Goal: Check status: Check status

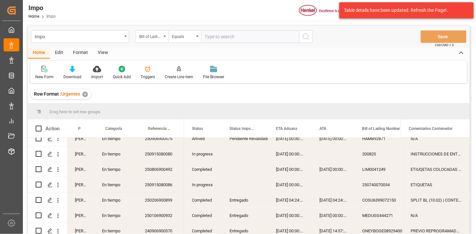
scroll to position [908, 0]
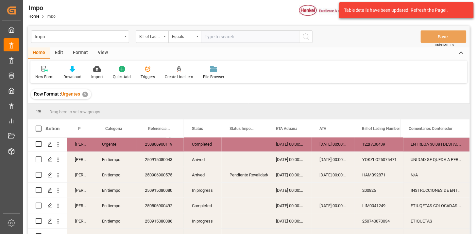
click at [162, 146] on div "250806900119" at bounding box center [160, 143] width 47 height 15
click at [157, 37] on div "Bill of Lading Number" at bounding box center [150, 36] width 22 height 8
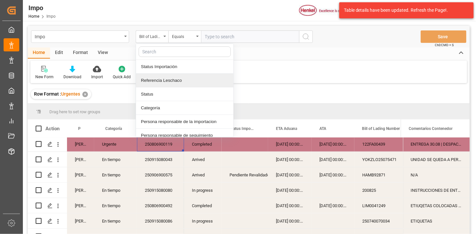
drag, startPoint x: 174, startPoint y: 80, endPoint x: 211, endPoint y: 53, distance: 46.1
click at [174, 80] on div "Referencia Leschaco" at bounding box center [184, 81] width 97 height 14
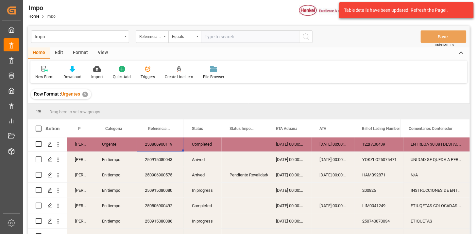
click at [219, 38] on input "text" at bounding box center [250, 36] width 98 height 12
paste input "250806900119"
type input "250806900119"
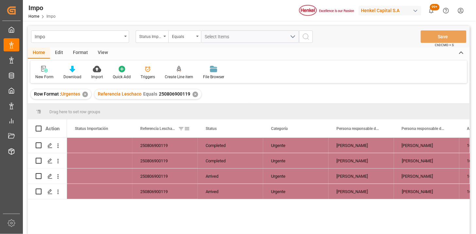
click at [187, 128] on span at bounding box center [187, 129] width 6 height 6
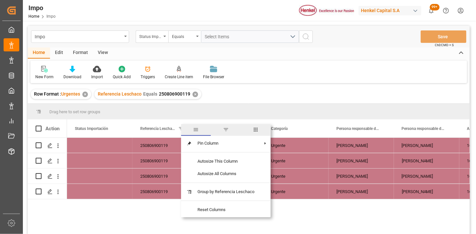
click at [251, 130] on span "columns" at bounding box center [256, 130] width 30 height 12
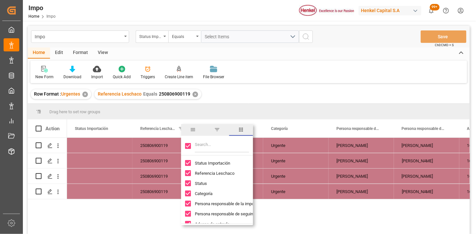
click at [187, 146] on input "Toggle Select All Columns" at bounding box center [188, 146] width 6 height 6
checkbox input "false"
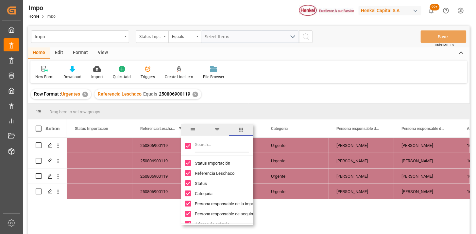
checkbox input "false"
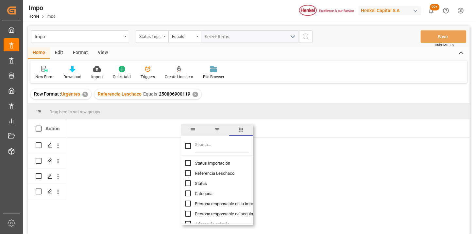
click at [201, 143] on input "Filter Columns Input" at bounding box center [222, 145] width 54 height 13
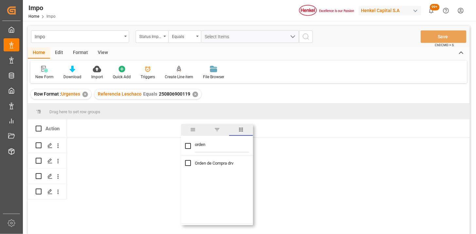
type input "orden"
click at [199, 164] on span "Orden de Compra drv" at bounding box center [214, 163] width 39 height 5
checkbox input "true"
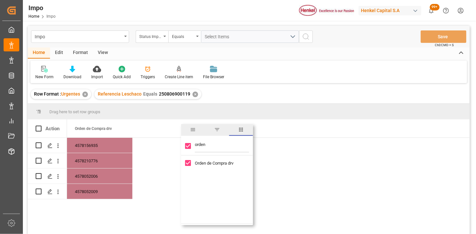
click at [213, 147] on input "orden" at bounding box center [222, 145] width 54 height 13
type input "cnt"
checkbox input "false"
type input "conte"
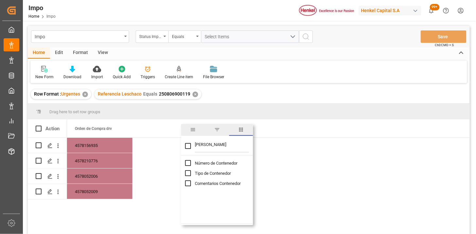
click at [215, 161] on span "Número de Contenedor" at bounding box center [216, 163] width 43 height 5
checkbox input "false"
checkbox input "true"
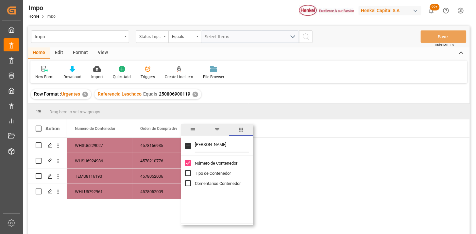
click at [218, 147] on input "conte" at bounding box center [222, 145] width 54 height 13
type input "pedimen"
click at [214, 161] on span "No de Pedimento" at bounding box center [211, 163] width 32 height 5
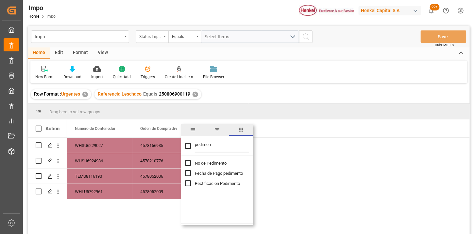
checkbox input "false"
checkbox input "true"
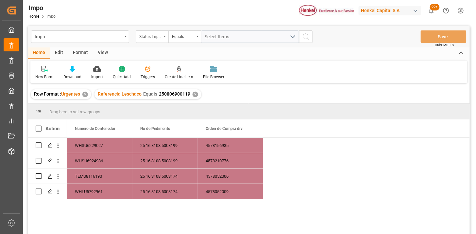
click at [292, 61] on div "New Form Download Import Quick Add Triggers Create Line item File Browser" at bounding box center [248, 72] width 437 height 23
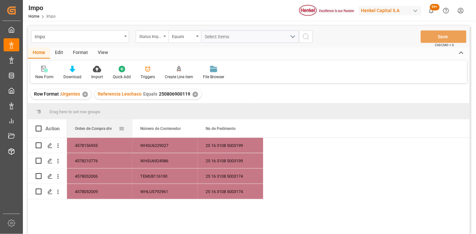
drag, startPoint x: 218, startPoint y: 130, endPoint x: 95, endPoint y: 131, distance: 122.7
click at [95, 131] on div "Orden de Compra drv" at bounding box center [97, 128] width 44 height 18
click at [96, 145] on div "4578156935" at bounding box center [99, 145] width 65 height 15
click at [103, 54] on div "View" at bounding box center [103, 52] width 20 height 11
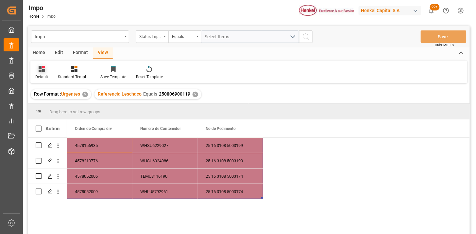
click at [43, 72] on div "Default" at bounding box center [41, 72] width 23 height 14
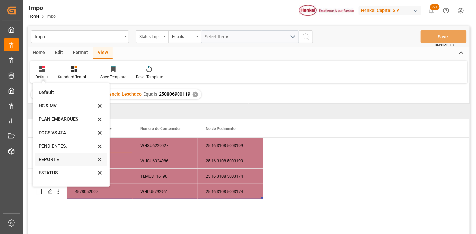
click at [48, 159] on div "REPORTE" at bounding box center [67, 159] width 57 height 7
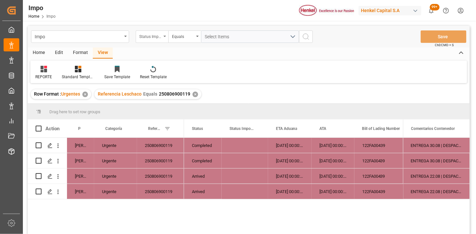
click at [156, 36] on div "Status Importación" at bounding box center [150, 36] width 22 height 8
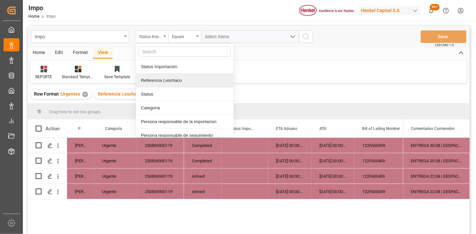
drag, startPoint x: 173, startPoint y: 83, endPoint x: 179, endPoint y: 78, distance: 7.6
click at [176, 80] on div "Referencia Leschaco" at bounding box center [184, 81] width 97 height 14
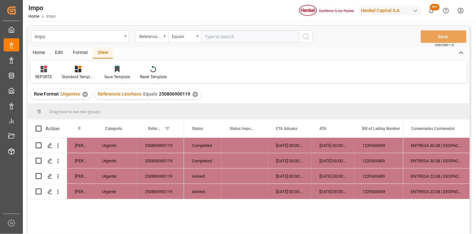
click at [211, 35] on input "text" at bounding box center [250, 36] width 98 height 12
type input "250906900514"
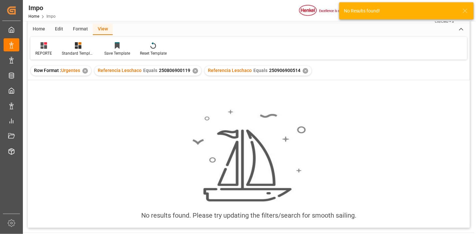
scroll to position [36, 0]
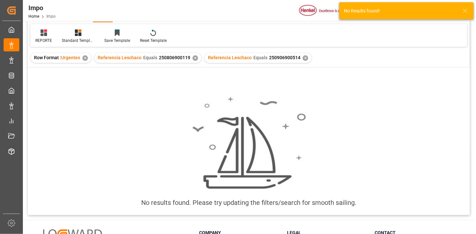
click at [194, 58] on div "✕" at bounding box center [196, 58] width 6 height 6
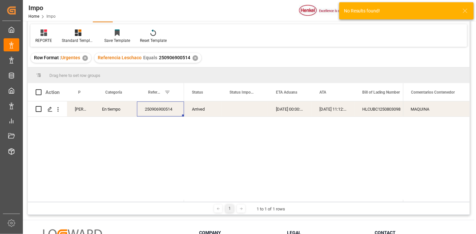
click at [166, 112] on div "250906900514" at bounding box center [160, 108] width 47 height 15
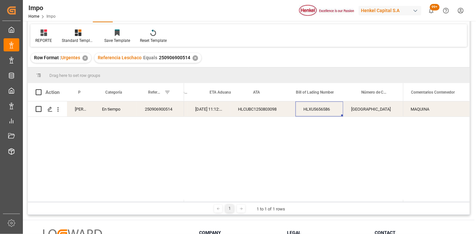
scroll to position [0, 124]
click at [166, 112] on div "250906900514" at bounding box center [160, 108] width 47 height 15
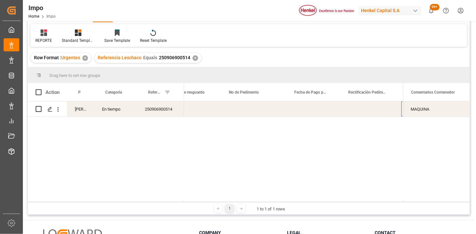
scroll to position [0, 433]
click at [174, 108] on div "250906900514" at bounding box center [160, 108] width 47 height 15
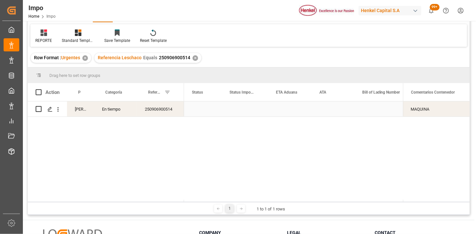
scroll to position [0, 0]
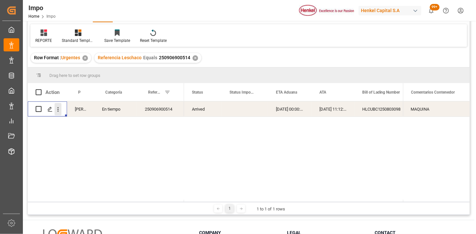
click at [59, 110] on icon "open menu" at bounding box center [58, 109] width 7 height 7
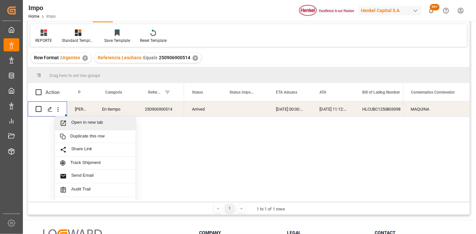
click at [71, 123] on span "Open in new tab" at bounding box center [101, 123] width 60 height 7
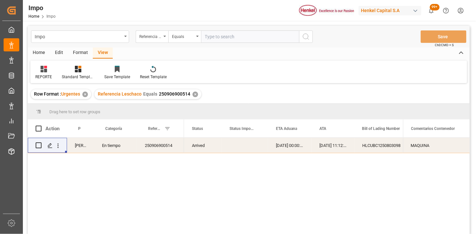
drag, startPoint x: 232, startPoint y: 39, endPoint x: 277, endPoint y: 47, distance: 46.4
click at [242, 39] on input "text" at bounding box center [250, 36] width 98 height 12
paste input "250915080057"
type input "250915080057"
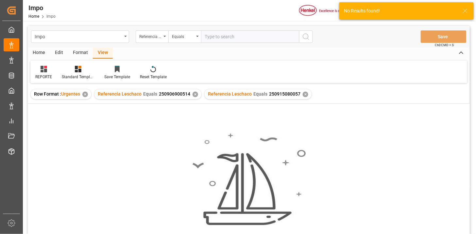
click at [194, 95] on div "✕" at bounding box center [196, 95] width 6 height 6
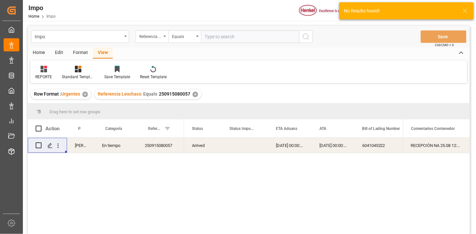
click at [328, 148] on div "[DATE] 00:00:00" at bounding box center [333, 145] width 43 height 15
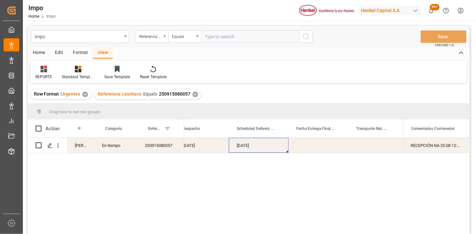
scroll to position [0, 1057]
click at [240, 43] on div "Impo Referencia Leschaco Equals Save Ctrl/CMD + S" at bounding box center [249, 37] width 442 height 22
click at [244, 40] on input "text" at bounding box center [250, 36] width 98 height 12
paste input "250906900536"
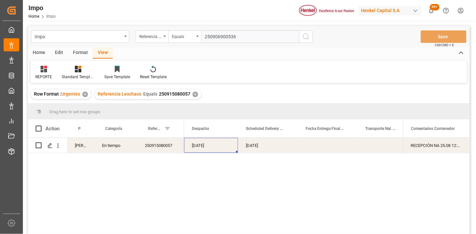
type input "250906900536"
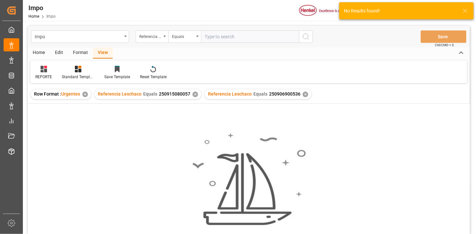
click at [193, 94] on div "✕" at bounding box center [196, 95] width 6 height 6
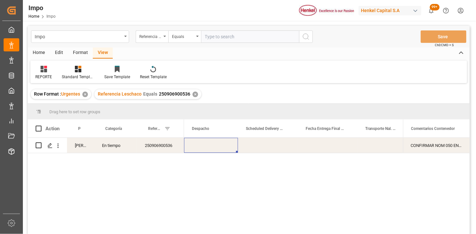
click at [170, 146] on div "250906900536" at bounding box center [160, 145] width 47 height 15
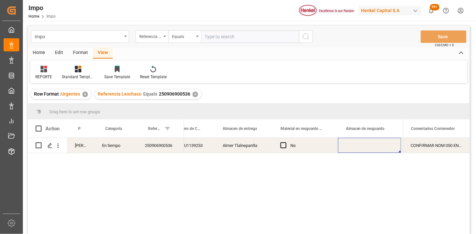
scroll to position [0, 318]
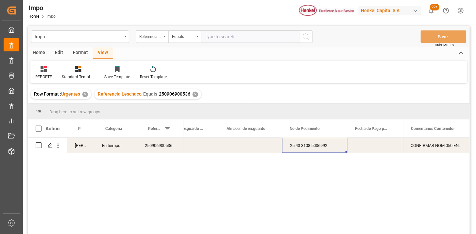
click at [271, 41] on input "text" at bounding box center [250, 36] width 98 height 12
paste input "250906900523"
paste input "3"
type input "250906900523"
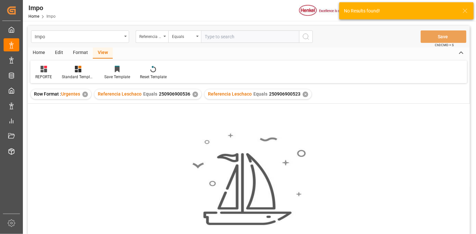
click at [196, 95] on div "✕" at bounding box center [196, 95] width 6 height 6
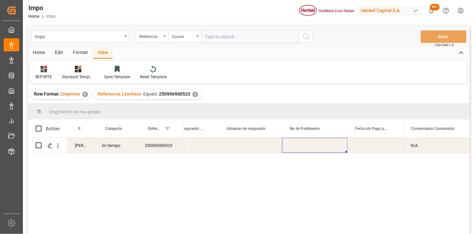
click at [296, 145] on div "Press SPACE to select this row." at bounding box center [314, 145] width 65 height 15
click at [260, 33] on input "text" at bounding box center [250, 36] width 98 height 12
paste input "250906900550"
type input "250906900550"
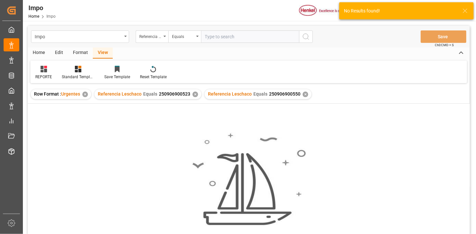
click at [195, 94] on div "✕" at bounding box center [196, 95] width 6 height 6
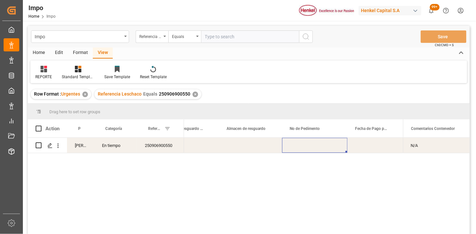
click at [309, 143] on div "Press SPACE to select this row." at bounding box center [314, 145] width 65 height 15
click at [266, 31] on input "text" at bounding box center [250, 36] width 98 height 12
paste input "250906900522"
type input "250906900522"
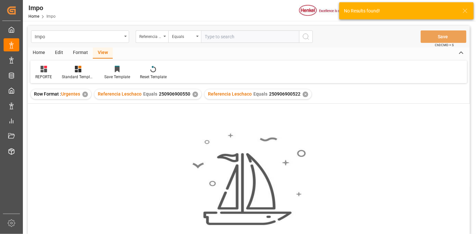
click at [195, 95] on div "✕" at bounding box center [196, 95] width 6 height 6
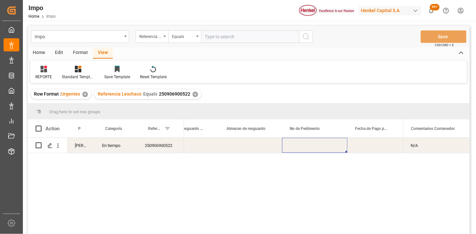
click at [306, 146] on div "Press SPACE to select this row." at bounding box center [314, 145] width 65 height 15
click at [242, 38] on input "text" at bounding box center [250, 36] width 98 height 12
paste input "250906900476"
type input "250906900476"
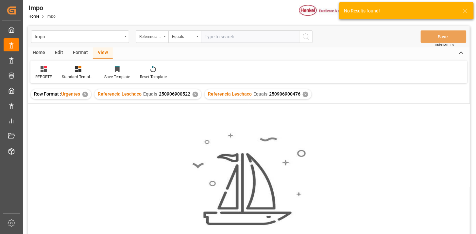
click at [195, 94] on div "✕" at bounding box center [196, 95] width 6 height 6
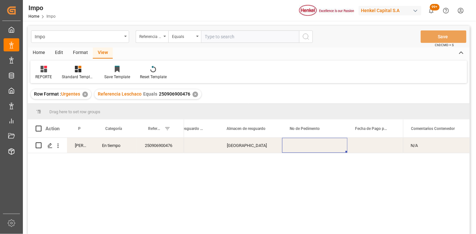
click at [305, 143] on div "Press SPACE to select this row." at bounding box center [314, 145] width 65 height 15
click at [221, 41] on input "text" at bounding box center [250, 36] width 98 height 12
paste input "250806900721"
type input "250806900721"
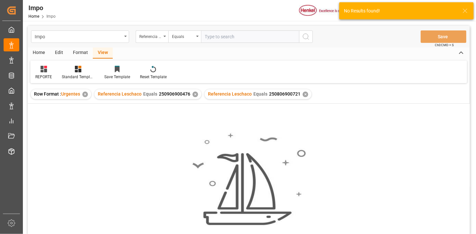
click at [193, 94] on div "✕" at bounding box center [196, 95] width 6 height 6
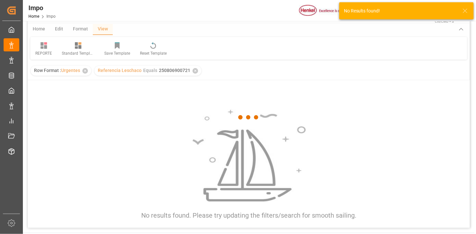
scroll to position [36, 0]
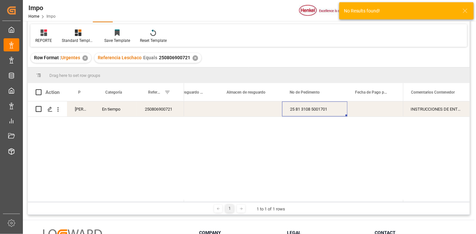
click at [354, 109] on div "Press SPACE to select this row." at bounding box center [375, 108] width 54 height 15
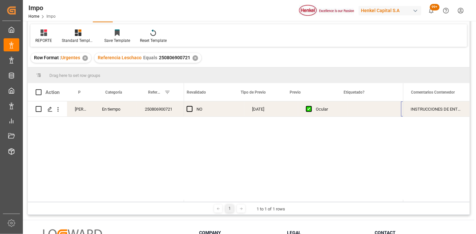
scroll to position [0, 721]
click at [297, 110] on div "Press SPACE to select this row." at bounding box center [309, 108] width 54 height 15
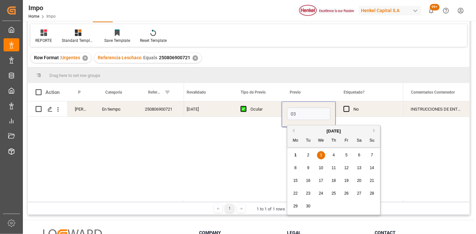
type input "03-09-2025"
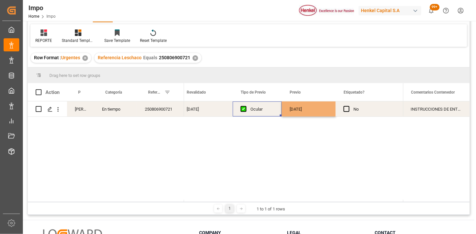
click at [262, 110] on div "Ocular" at bounding box center [263, 109] width 24 height 15
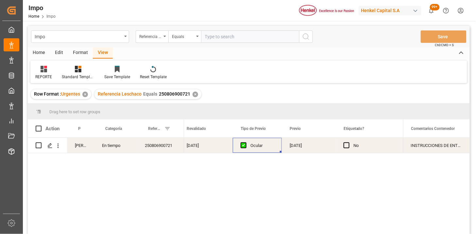
click at [236, 32] on input "text" at bounding box center [250, 36] width 98 height 12
paste input "250906900503"
type input "250906900503"
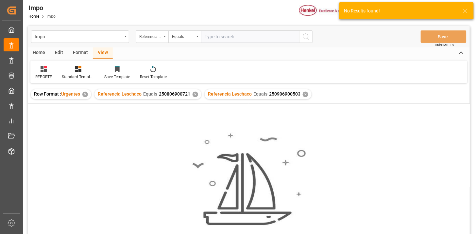
click at [195, 95] on div "✕" at bounding box center [196, 95] width 6 height 6
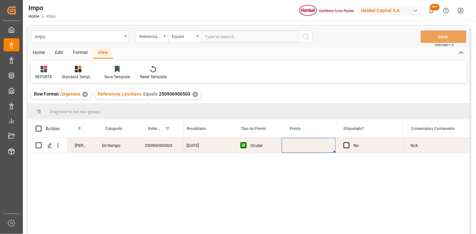
click at [290, 147] on div "Press SPACE to select this row." at bounding box center [309, 145] width 54 height 15
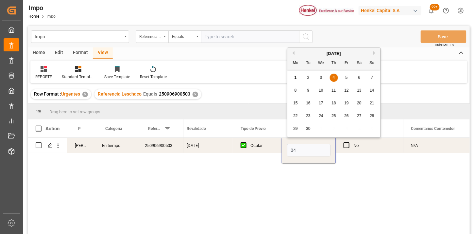
type input "04-09-2025"
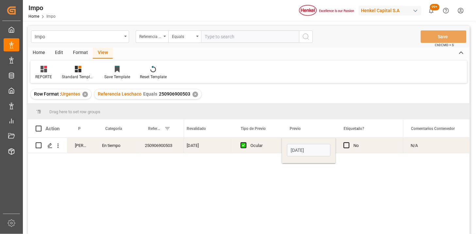
click at [259, 148] on div "Ocular" at bounding box center [263, 145] width 24 height 15
click at [250, 36] on input "text" at bounding box center [250, 36] width 98 height 12
paste input "250906900506"
type input "250906900506"
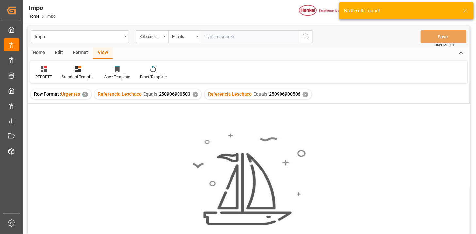
click at [194, 95] on div "✕" at bounding box center [196, 95] width 6 height 6
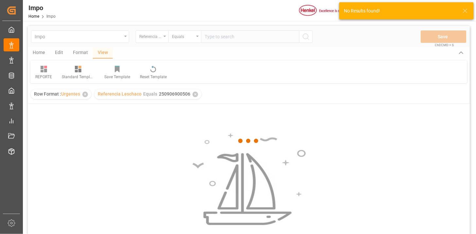
scroll to position [36, 0]
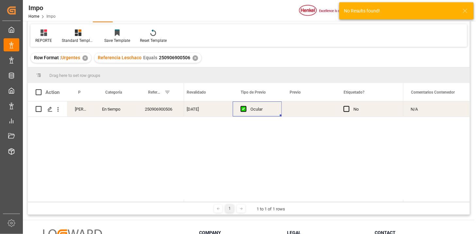
click at [298, 109] on div "Press SPACE to select this row." at bounding box center [309, 108] width 54 height 15
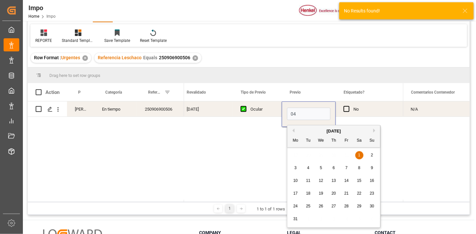
type input "04-09-2025"
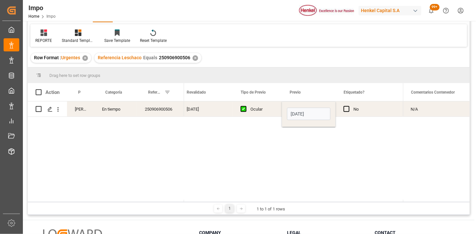
click at [260, 113] on div "Ocular" at bounding box center [263, 109] width 24 height 15
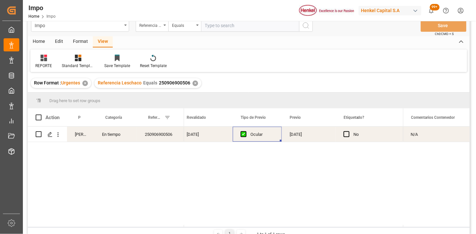
scroll to position [0, 0]
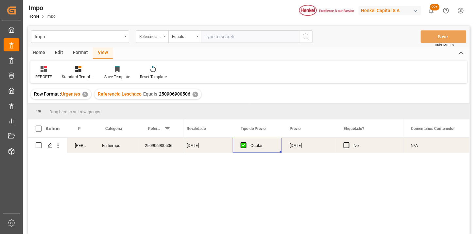
drag, startPoint x: 146, startPoint y: 34, endPoint x: 144, endPoint y: 37, distance: 3.7
click at [146, 35] on div "Referencia Leschaco" at bounding box center [150, 36] width 22 height 8
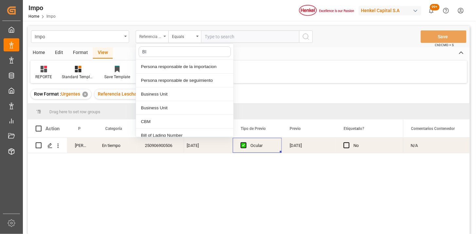
type input "BIL"
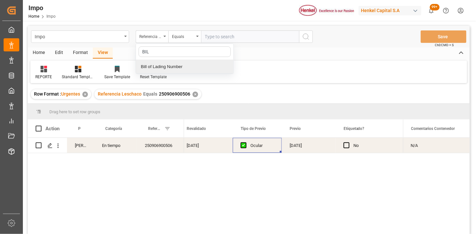
drag, startPoint x: 169, startPoint y: 62, endPoint x: 181, endPoint y: 60, distance: 11.7
click at [170, 63] on div "Bill of Lading Number" at bounding box center [184, 67] width 97 height 14
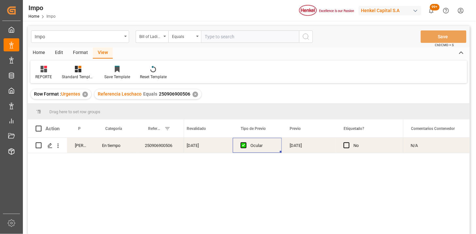
click at [210, 42] on div "Impo Bill of Lading Number Equals Save Ctrl/CMD + S" at bounding box center [249, 37] width 442 height 22
click at [214, 37] on input "text" at bounding box center [250, 36] width 98 height 12
paste input "ONEYTYOFF5333400"
type input "ONEYTYOFF5333400"
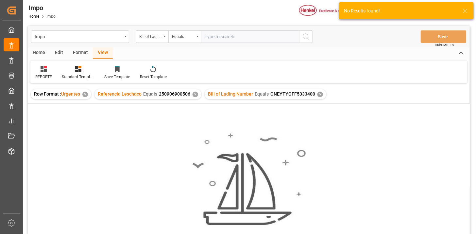
click at [194, 94] on div "✕" at bounding box center [196, 95] width 6 height 6
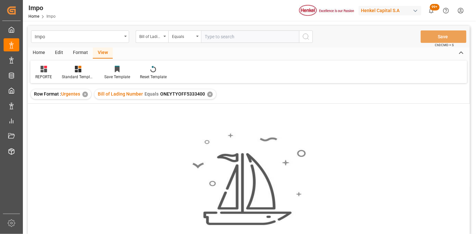
click at [45, 49] on div "Home" at bounding box center [39, 52] width 22 height 11
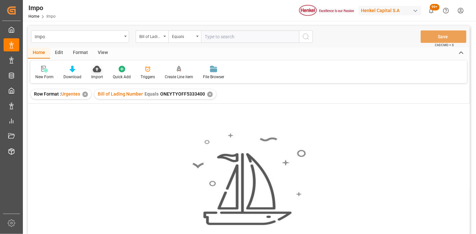
click at [95, 67] on icon at bounding box center [97, 69] width 8 height 7
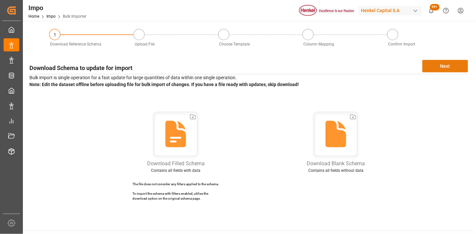
click at [434, 67] on button "Next" at bounding box center [446, 66] width 46 height 12
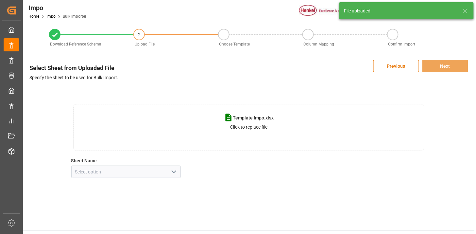
click at [175, 172] on icon "open menu" at bounding box center [174, 172] width 8 height 8
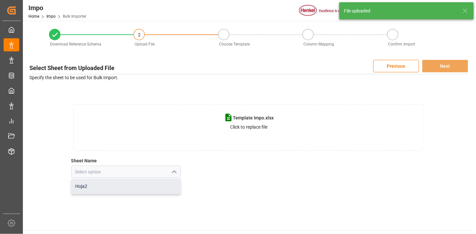
click at [142, 183] on div "Hoja2" at bounding box center [126, 186] width 109 height 15
type input "Hoja2"
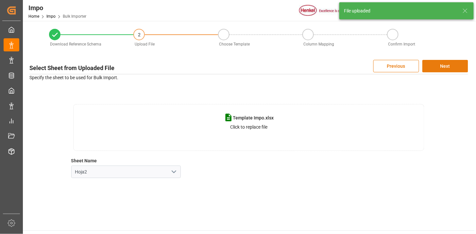
click at [441, 64] on button "Next" at bounding box center [446, 66] width 46 height 12
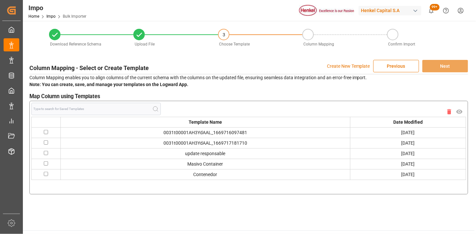
click at [44, 172] on input "checkbox" at bounding box center [46, 174] width 4 height 4
checkbox input "true"
click at [444, 67] on button "Next" at bounding box center [446, 66] width 46 height 12
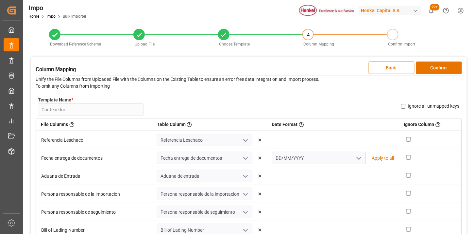
click at [407, 139] on input "checkbox" at bounding box center [409, 139] width 5 height 5
checkbox input "true"
click at [445, 73] on button "Confirm" at bounding box center [439, 67] width 46 height 12
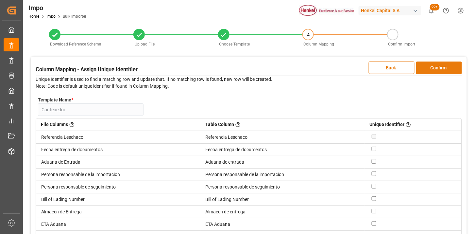
click at [444, 70] on button "Confirm" at bounding box center [439, 67] width 46 height 12
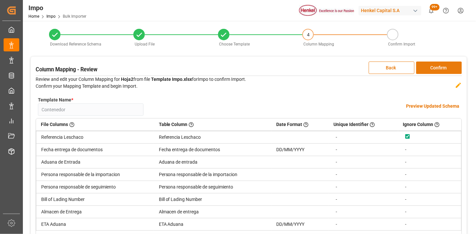
click at [444, 70] on button "Confirm" at bounding box center [439, 67] width 46 height 12
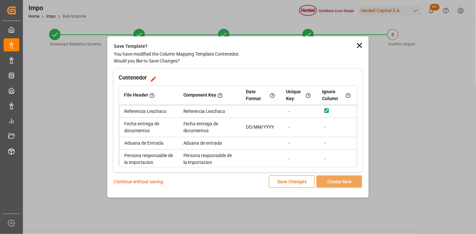
click at [133, 181] on p "Continue without saving" at bounding box center [138, 181] width 49 height 7
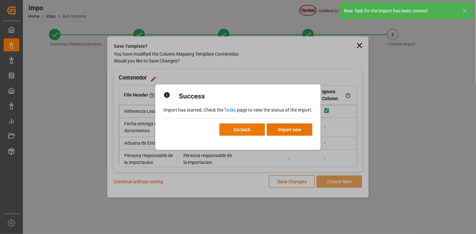
click at [238, 129] on button "Go back" at bounding box center [242, 129] width 46 height 12
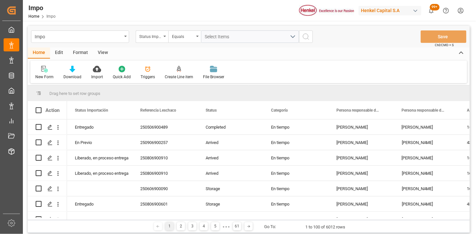
drag, startPoint x: 280, startPoint y: 68, endPoint x: 276, endPoint y: 77, distance: 10.0
click at [280, 68] on div "New Form Download Import Quick Add Triggers Create Line item File Browser" at bounding box center [248, 72] width 437 height 23
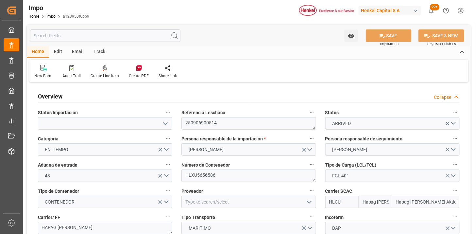
type input "Hapag Lloyd"
type input "Hapag Lloyd Aktiengesellschaft"
type input "3"
type input "66"
type input "3"
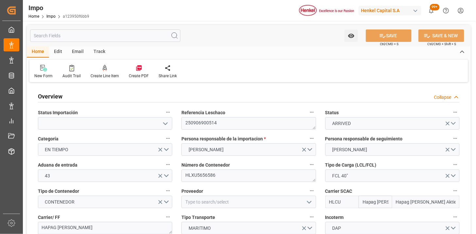
type input "28-08-2025"
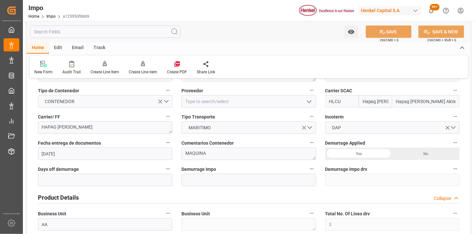
scroll to position [109, 0]
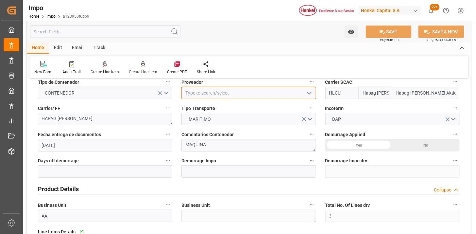
click at [250, 95] on input at bounding box center [249, 93] width 134 height 12
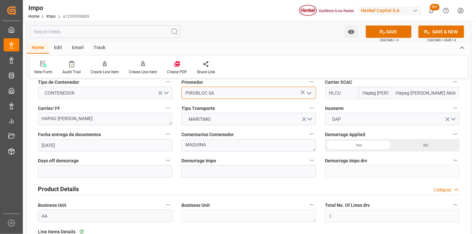
type input "PIROBLOC SA"
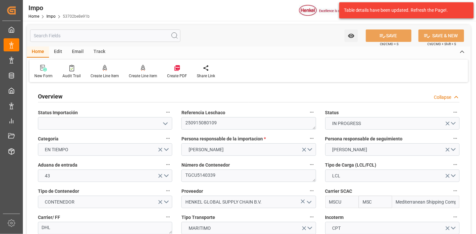
scroll to position [581, 0]
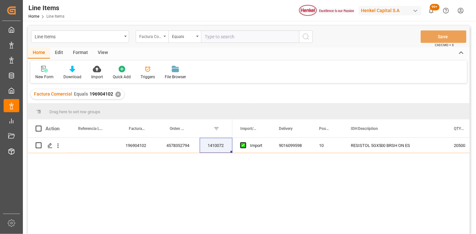
click at [157, 35] on div "Factura Comercial" at bounding box center [150, 36] width 22 height 8
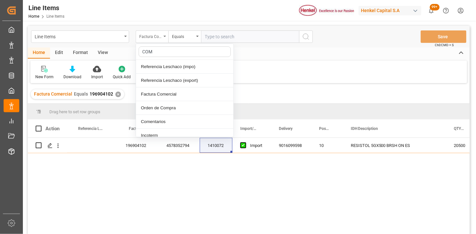
type input "COME"
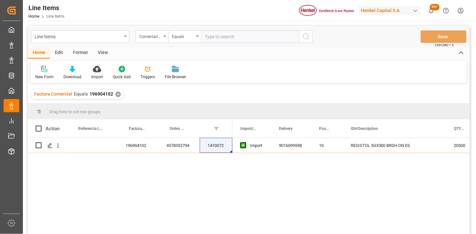
click at [219, 37] on input "text" at bounding box center [250, 36] width 98 height 12
paste input "MILA66930"
type input "MILA66930"
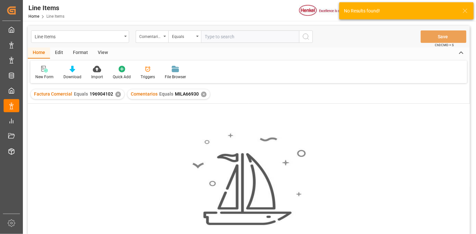
click at [116, 95] on div "✕" at bounding box center [118, 95] width 6 height 6
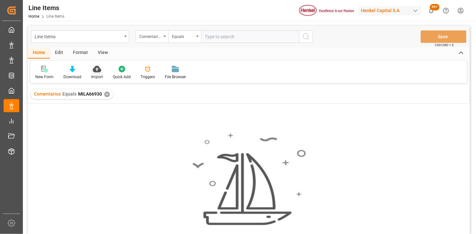
click at [99, 68] on icon at bounding box center [97, 69] width 8 height 7
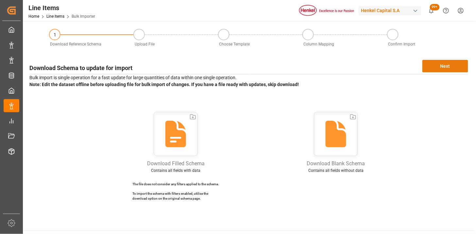
click at [433, 64] on button "Next" at bounding box center [446, 66] width 46 height 12
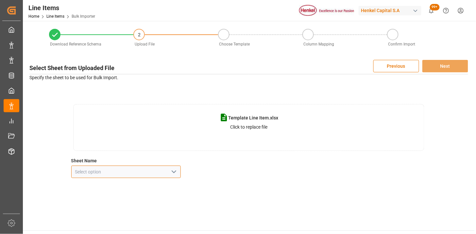
drag, startPoint x: 149, startPoint y: 170, endPoint x: 136, endPoint y: 178, distance: 15.5
click at [149, 170] on input at bounding box center [126, 172] width 110 height 12
click at [169, 174] on button "open menu" at bounding box center [174, 172] width 10 height 10
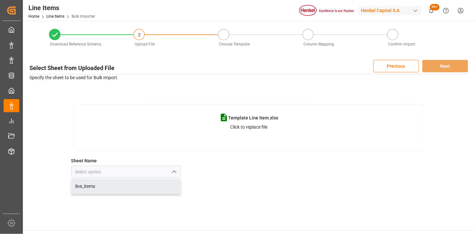
click at [148, 187] on div "line_items" at bounding box center [126, 186] width 109 height 15
type input "line_items"
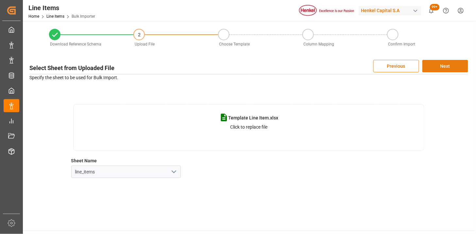
click at [441, 68] on button "Next" at bounding box center [446, 66] width 46 height 12
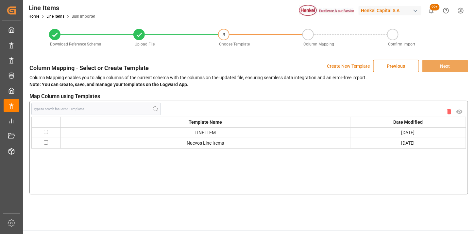
click at [44, 131] on input "checkbox" at bounding box center [46, 132] width 4 height 4
checkbox input "true"
click at [453, 70] on button "Next" at bounding box center [446, 66] width 46 height 12
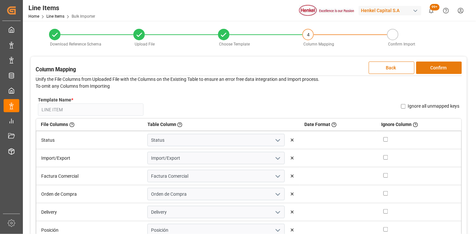
click at [451, 69] on button "Confirm" at bounding box center [439, 67] width 46 height 12
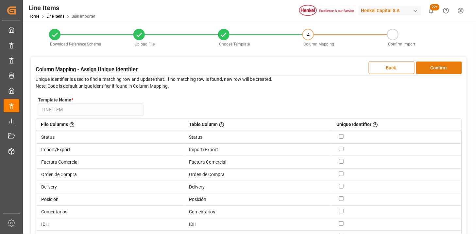
click at [450, 69] on button "Confirm" at bounding box center [439, 67] width 46 height 12
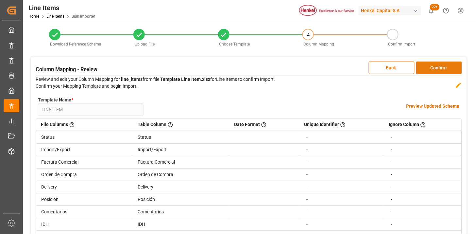
click at [450, 69] on button "Confirm" at bounding box center [439, 67] width 46 height 12
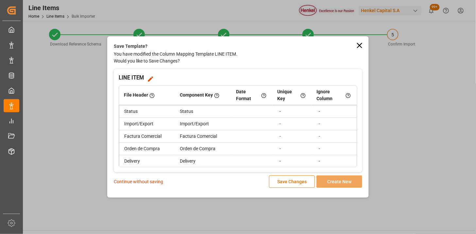
click at [148, 183] on p "Continue without saving" at bounding box center [138, 181] width 49 height 7
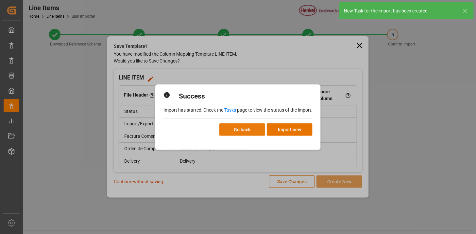
click at [250, 131] on button "Go back" at bounding box center [242, 129] width 46 height 12
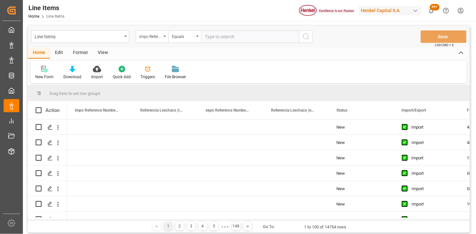
scroll to position [36, 0]
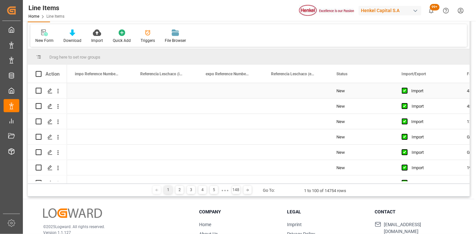
click at [306, 88] on div "Press SPACE to select this row." at bounding box center [295, 90] width 65 height 15
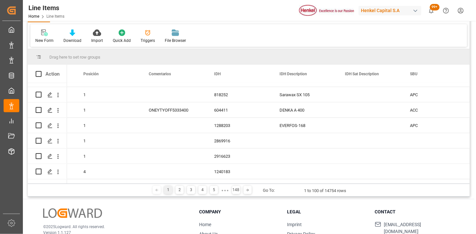
scroll to position [182, 0]
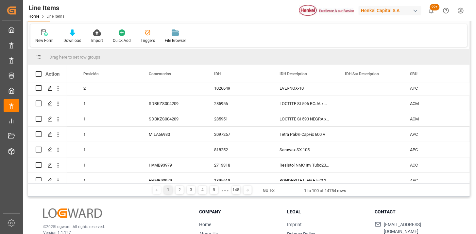
scroll to position [0, 0]
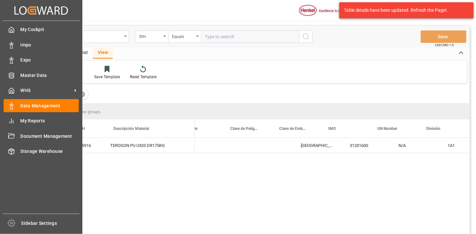
scroll to position [0, 166]
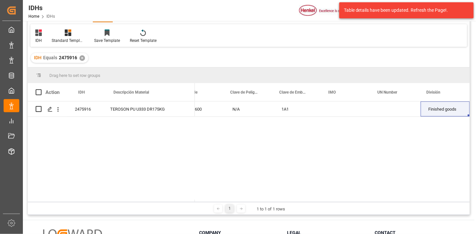
click at [240, 22] on div "Home Edit Format View IDH Standard Templates Save Template Reset Template" at bounding box center [249, 29] width 442 height 36
click at [120, 7] on div "IDHs Home IDHs Henkel Capital S.A 99+ Notifications Only show unread All Mark a…" at bounding box center [247, 10] width 458 height 21
click at [451, 14] on div "Table details have been updated. Refresh the Page!." at bounding box center [407, 10] width 134 height 16
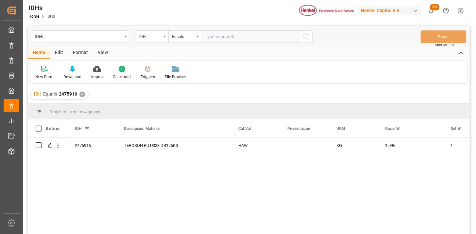
click at [457, 12] on html "Created by potrace 1.15, written by Peter Selinger 2001-2017 Created by potrace…" at bounding box center [238, 117] width 476 height 234
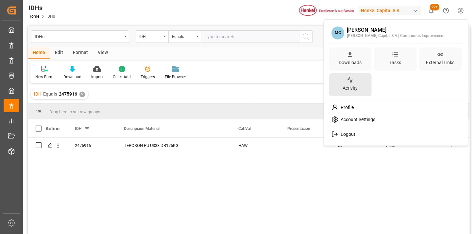
click at [356, 89] on div "Activity" at bounding box center [351, 87] width 18 height 9
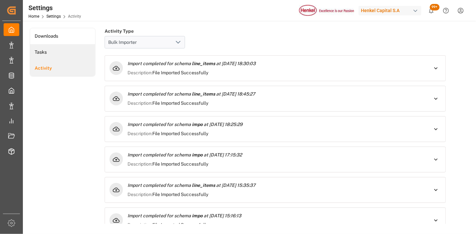
click at [56, 55] on li "Tasks" at bounding box center [62, 52] width 65 height 16
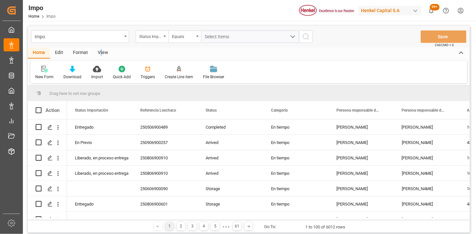
click at [101, 50] on div "View" at bounding box center [103, 52] width 20 height 11
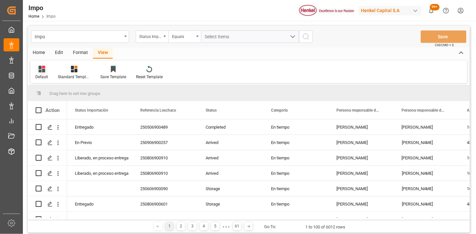
drag, startPoint x: 101, startPoint y: 50, endPoint x: 45, endPoint y: 68, distance: 58.2
click at [45, 68] on div at bounding box center [41, 68] width 13 height 7
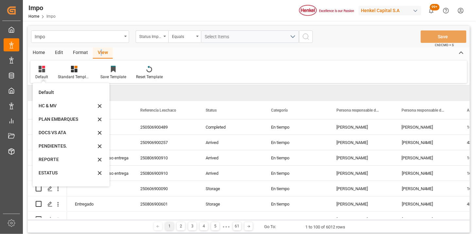
click at [100, 51] on div "View" at bounding box center [103, 52] width 20 height 11
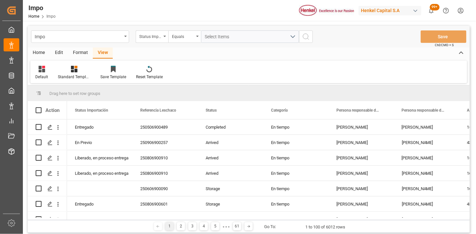
drag, startPoint x: 100, startPoint y: 51, endPoint x: 76, endPoint y: 54, distance: 24.3
click at [76, 54] on div "Format" at bounding box center [80, 52] width 25 height 11
drag, startPoint x: 76, startPoint y: 54, endPoint x: 77, endPoint y: 71, distance: 17.3
click at [77, 69] on icon at bounding box center [75, 69] width 7 height 7
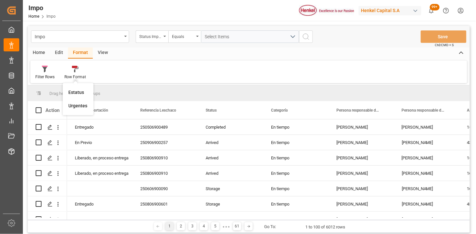
click at [81, 105] on div "Urgentes" at bounding box center [78, 105] width 19 height 7
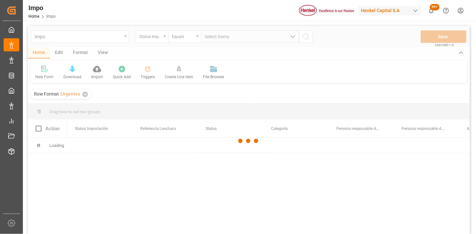
scroll to position [36, 0]
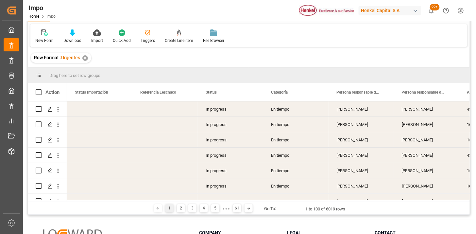
click at [339, 148] on div "[PERSON_NAME]" at bounding box center [361, 155] width 65 height 15
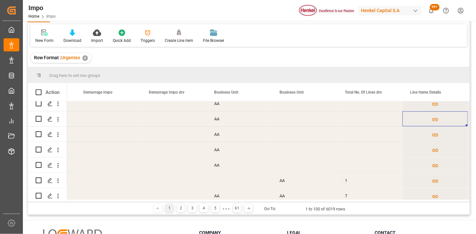
scroll to position [0, 0]
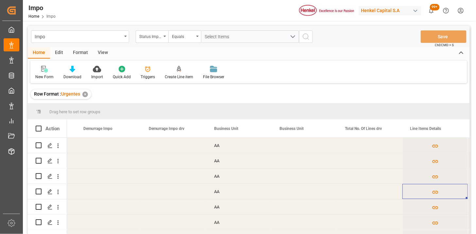
click at [100, 51] on div "View" at bounding box center [103, 52] width 20 height 11
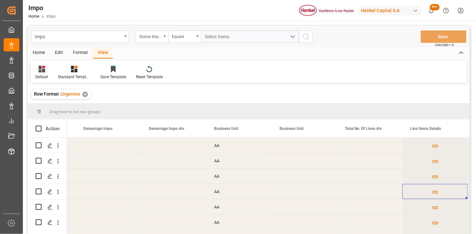
drag, startPoint x: 43, startPoint y: 71, endPoint x: 44, endPoint y: 77, distance: 6.2
click at [43, 71] on icon at bounding box center [42, 69] width 7 height 7
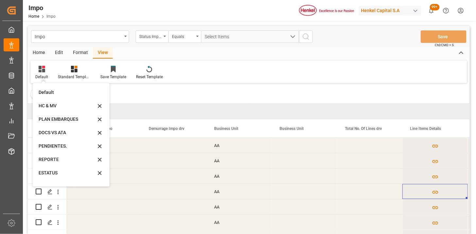
drag, startPoint x: 56, startPoint y: 157, endPoint x: 196, endPoint y: 81, distance: 159.7
click at [57, 157] on div "REPORTE" at bounding box center [67, 159] width 57 height 7
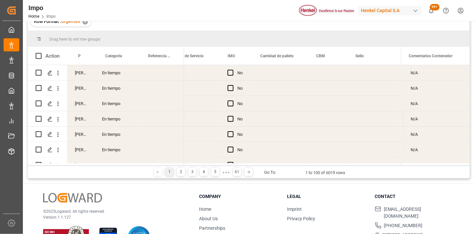
click at [159, 74] on div "Press SPACE to select this row." at bounding box center [160, 72] width 47 height 15
